Goal: Find specific fact: Find specific fact

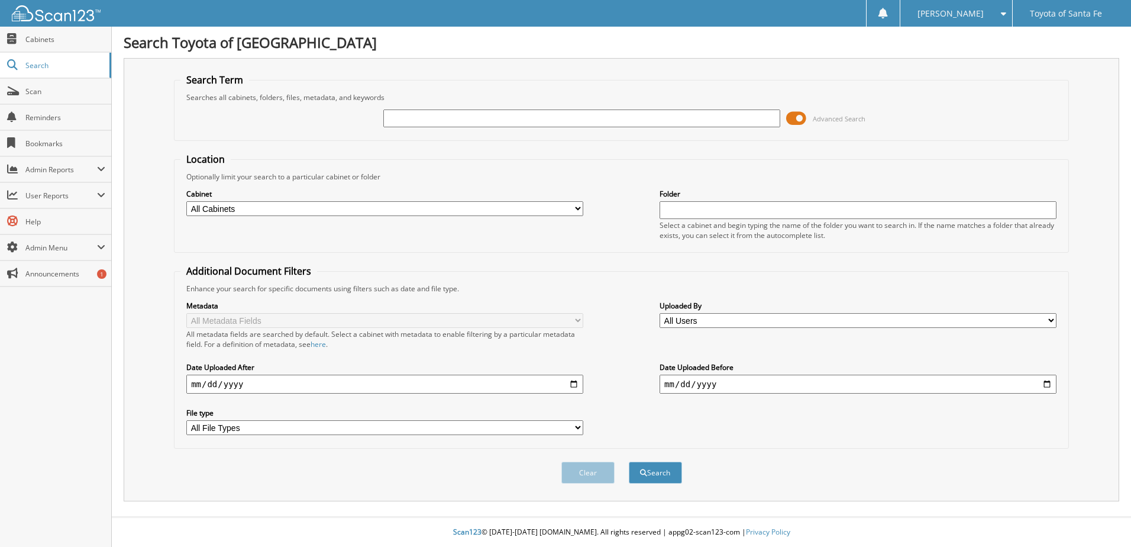
click at [629, 462] on button "Search" at bounding box center [655, 473] width 53 height 22
click at [683, 37] on h1 "Search Toyota of [GEOGRAPHIC_DATA]" at bounding box center [622, 43] width 996 height 20
click at [581, 121] on input "text" at bounding box center [581, 118] width 397 height 18
click at [439, 118] on input "text" at bounding box center [581, 118] width 397 height 18
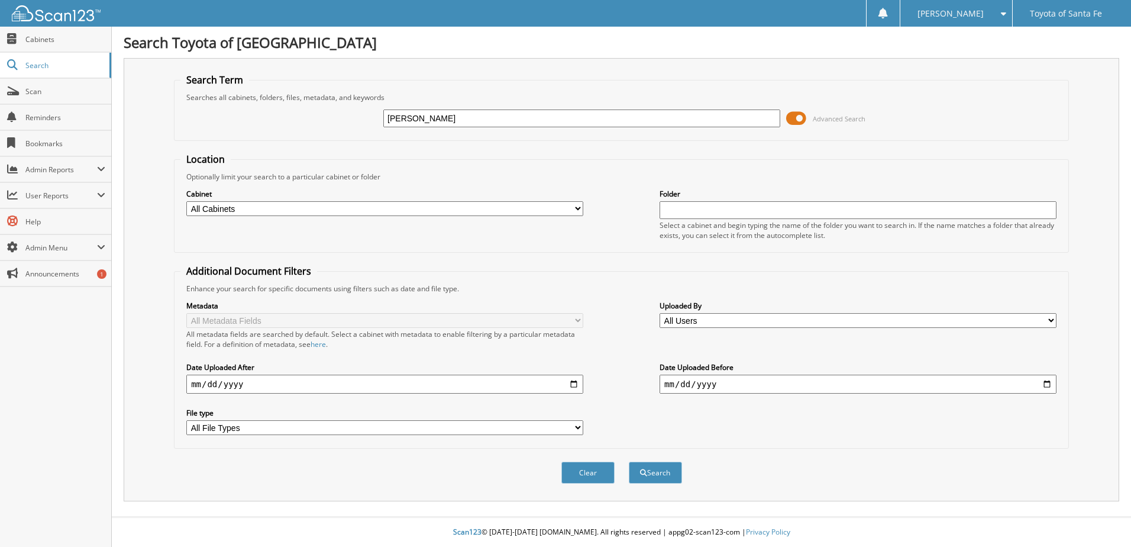
type input "[PERSON_NAME]"
click at [629, 462] on button "Search" at bounding box center [655, 473] width 53 height 22
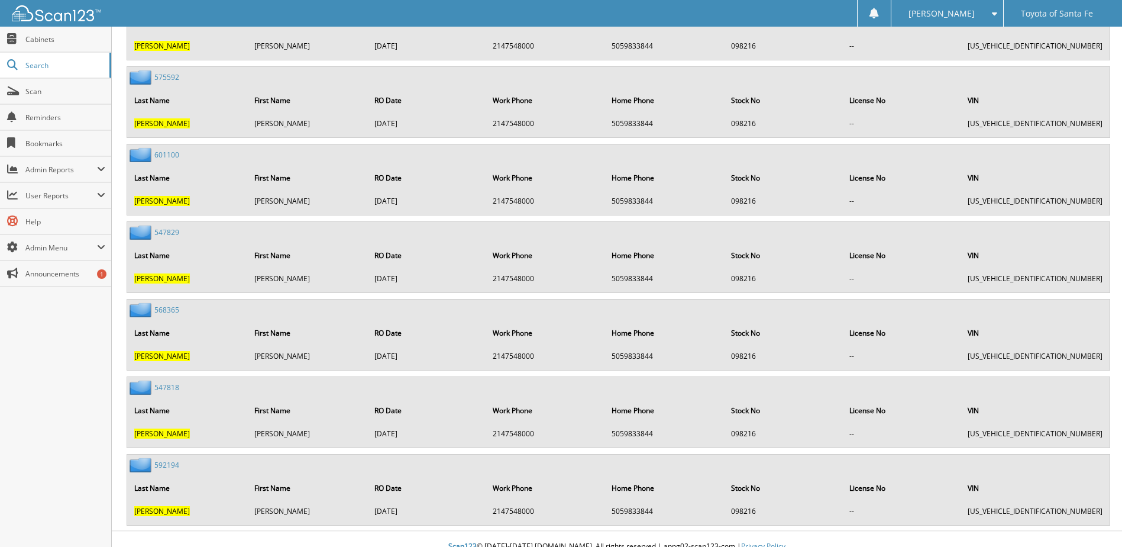
scroll to position [2129, 0]
